Goal: Information Seeking & Learning: Compare options

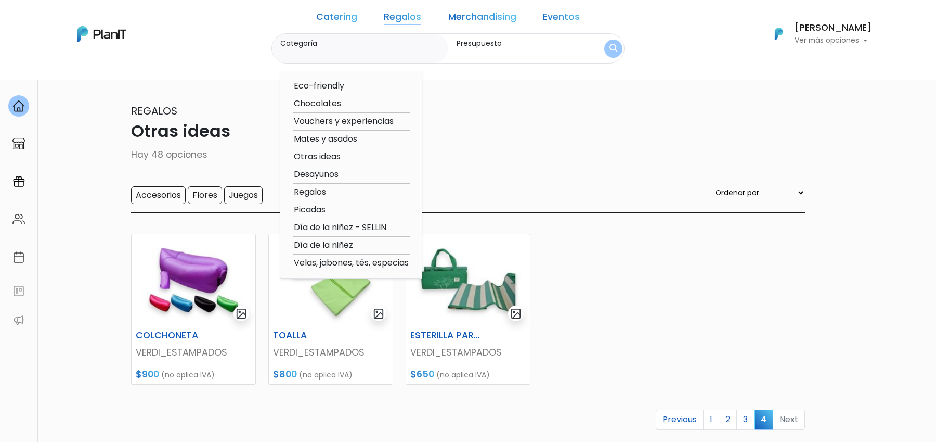
click at [364, 264] on option "Velas, jabones, tés, especias" at bounding box center [351, 262] width 117 height 13
type input "Velas, jabones, tés, especias"
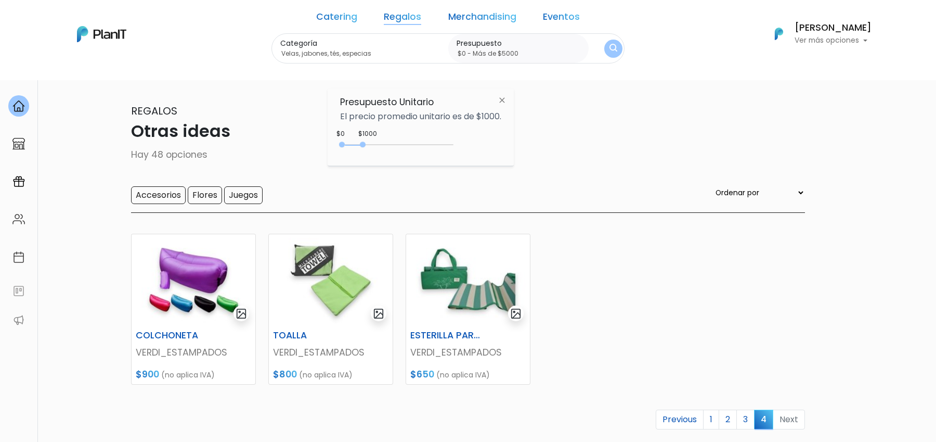
drag, startPoint x: 365, startPoint y: 145, endPoint x: 475, endPoint y: 145, distance: 109.8
click at [475, 145] on div "$1000 $0 0 : 950 0 950 0,5000" at bounding box center [420, 146] width 161 height 21
type input "$0 - Más de $5000"
click at [591, 57] on form "Categoría Velas, jabones, tés, especias Eco-friendly Chocolates Vouchers y expe…" at bounding box center [448, 48] width 353 height 31
click at [609, 50] on img "submit" at bounding box center [613, 49] width 8 height 10
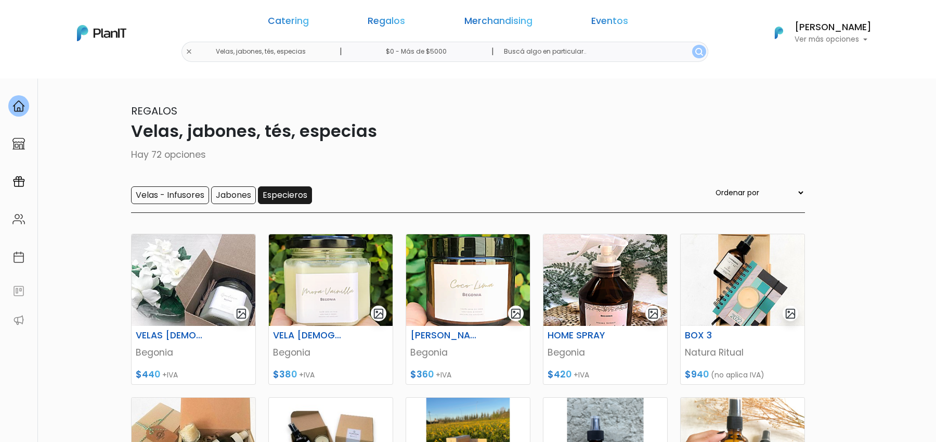
click at [298, 196] on input "Especieros" at bounding box center [285, 195] width 54 height 18
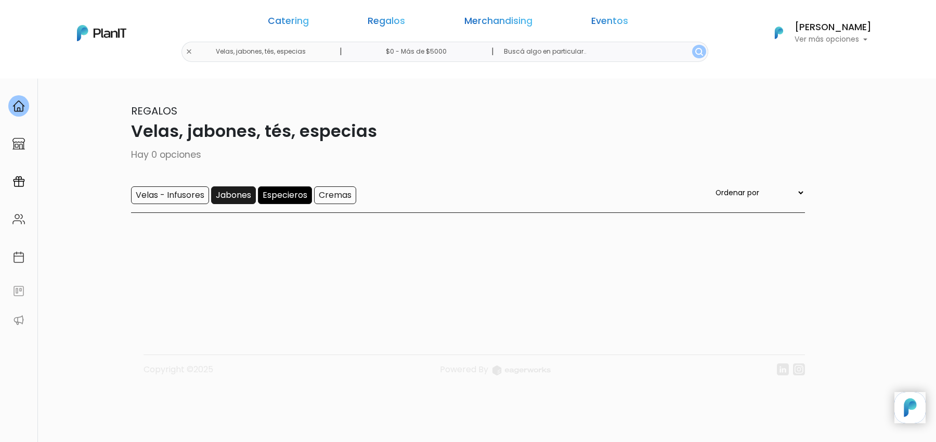
click at [251, 199] on input "Jabones" at bounding box center [233, 195] width 45 height 18
click at [189, 198] on input "Velas - Infusores" at bounding box center [170, 195] width 78 height 18
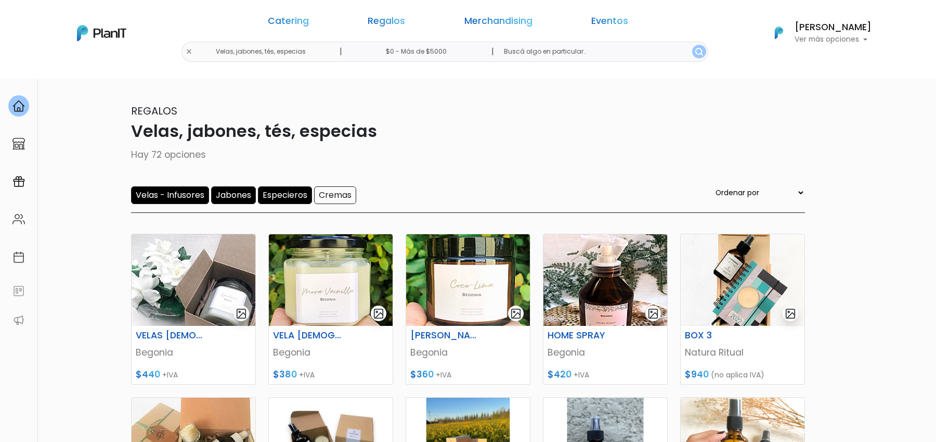
click at [300, 210] on div "Velas - Infusores Jabones Especieros Cremas Ordenar por Menor Precio Mayor Prec…" at bounding box center [468, 199] width 674 height 27
click at [295, 199] on input "Especieros" at bounding box center [285, 195] width 54 height 18
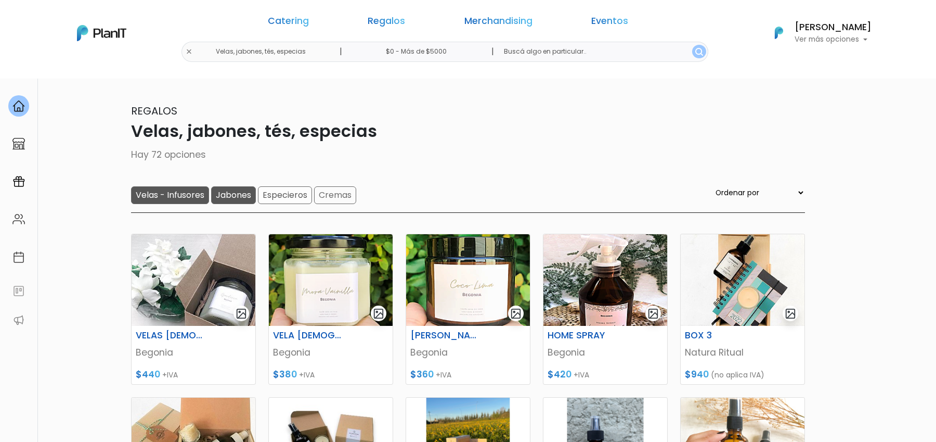
click at [247, 199] on form "Velas - Infusores Jabones Especieros Cremas" at bounding box center [243, 195] width 225 height 18
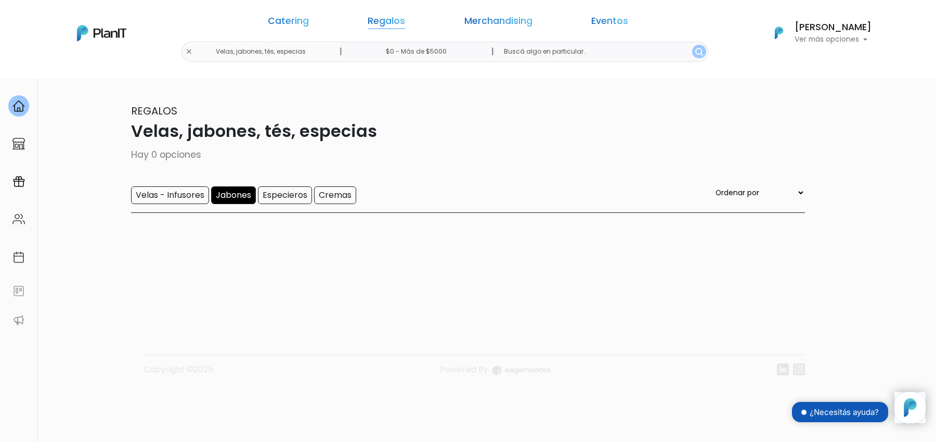
click at [405, 20] on link "Regalos" at bounding box center [386, 23] width 37 height 12
